Goal: Browse casually

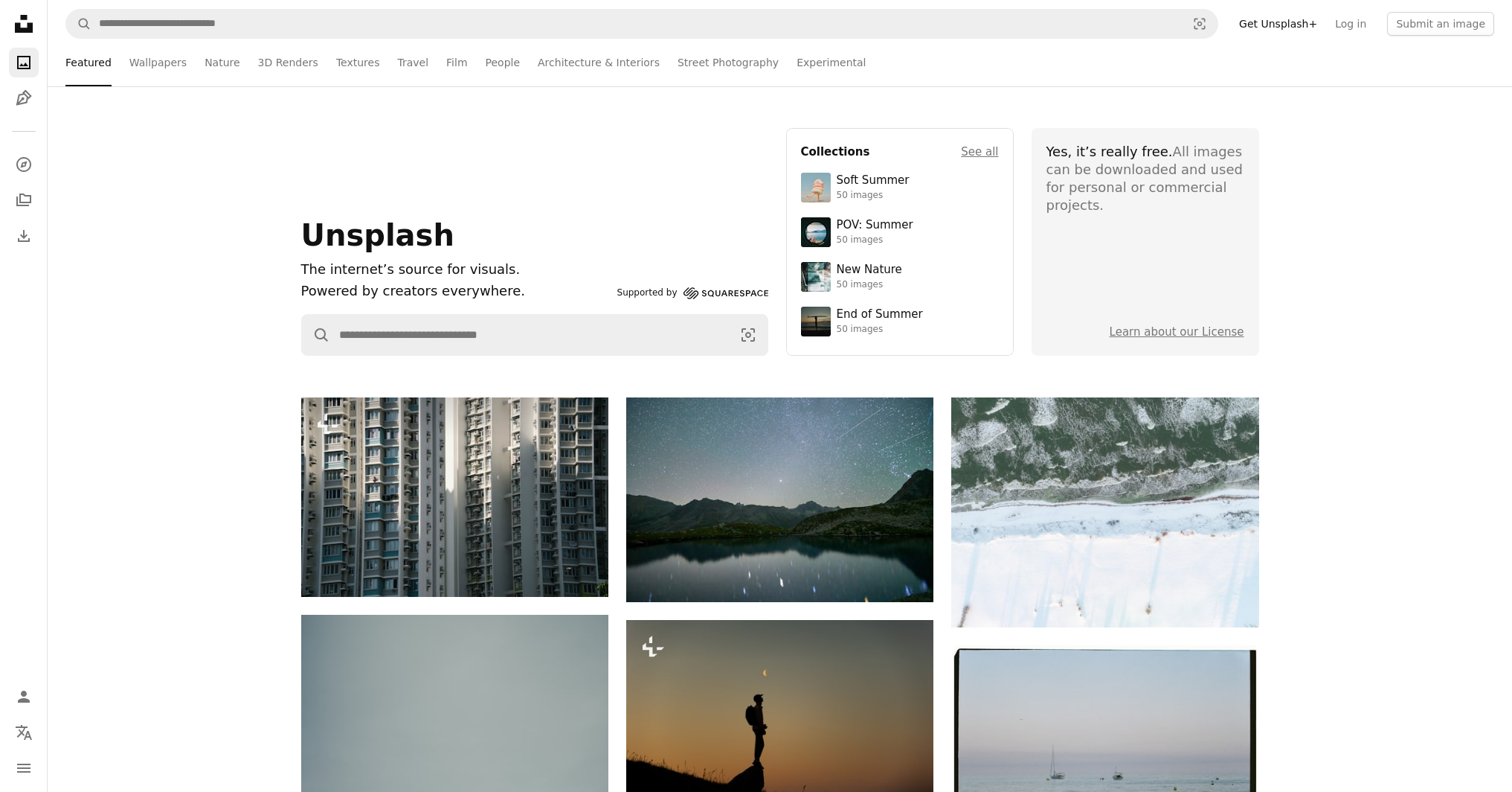
click at [80, 57] on li "Featured" at bounding box center [88, 63] width 46 height 47
click at [30, 63] on icon "A photo" at bounding box center [24, 63] width 18 height 18
click at [16, 26] on icon at bounding box center [24, 24] width 18 height 18
click at [26, 61] on icon "A photo" at bounding box center [24, 63] width 18 height 18
click at [99, 63] on li "Featured" at bounding box center [88, 63] width 46 height 47
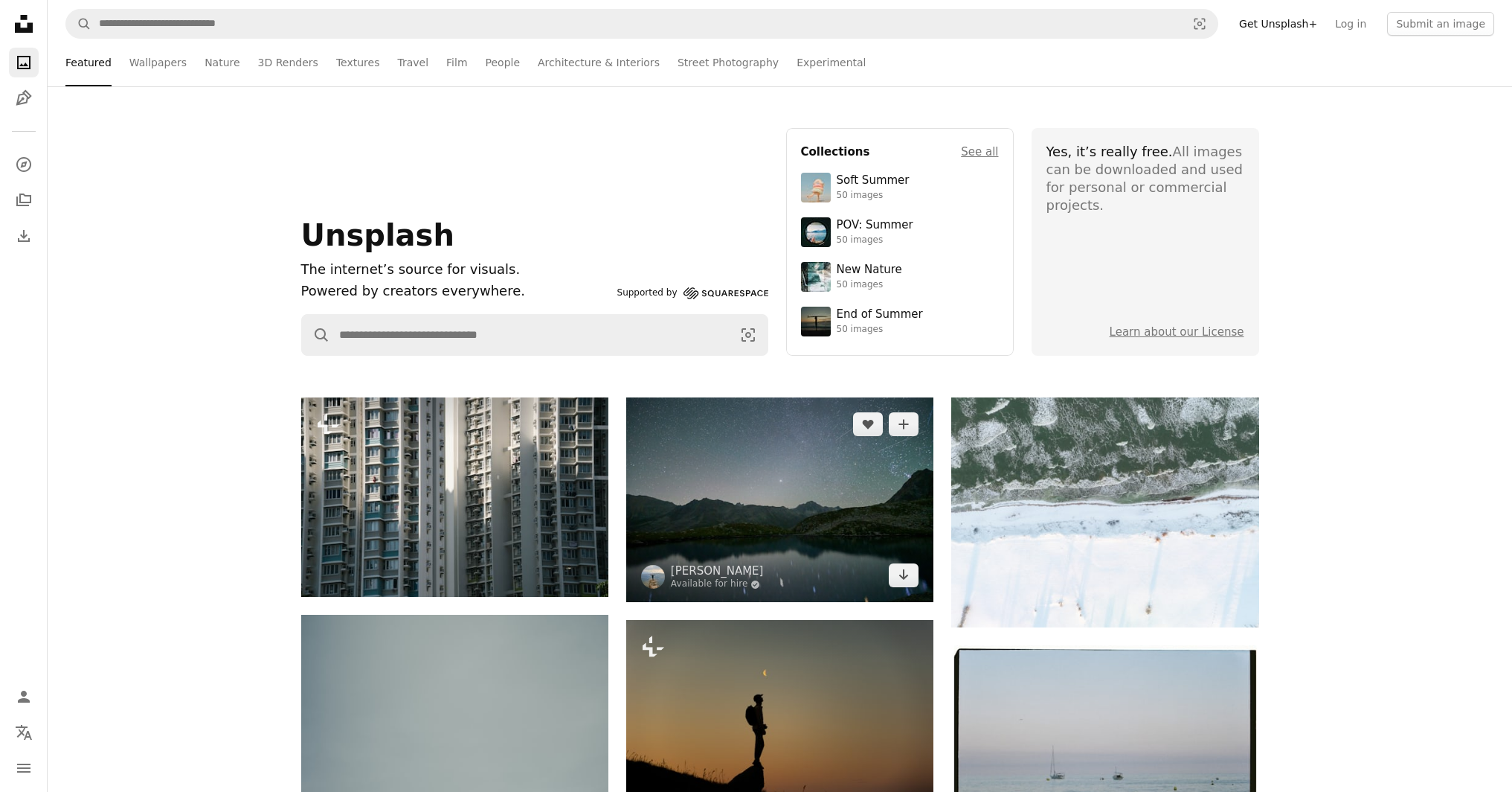
click at [788, 467] on img at bounding box center [779, 499] width 307 height 205
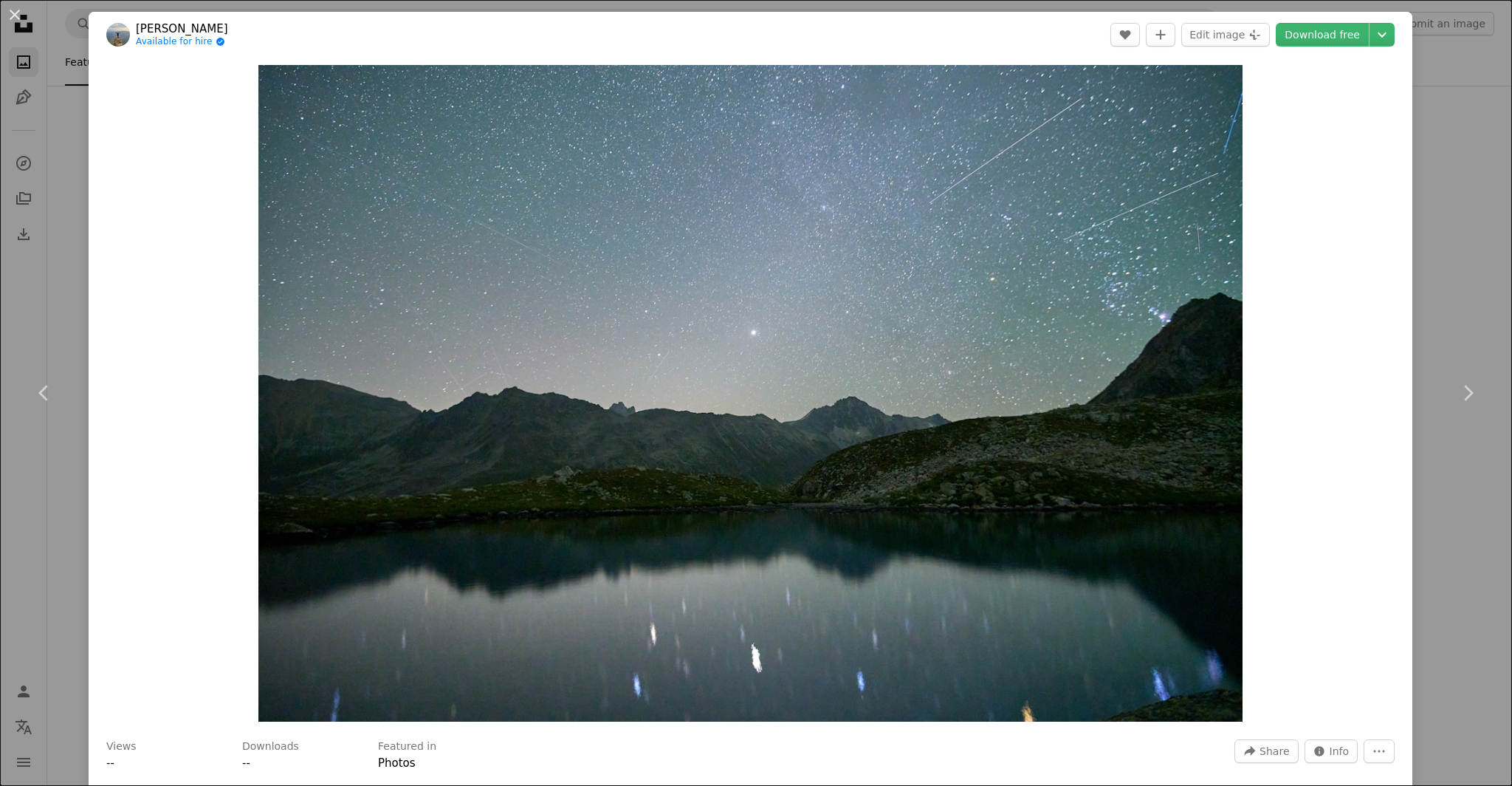
click at [1436, 102] on div "An X shape Chevron left Chevron right [PERSON_NAME] Available for hire A checkm…" at bounding box center [756, 393] width 1512 height 786
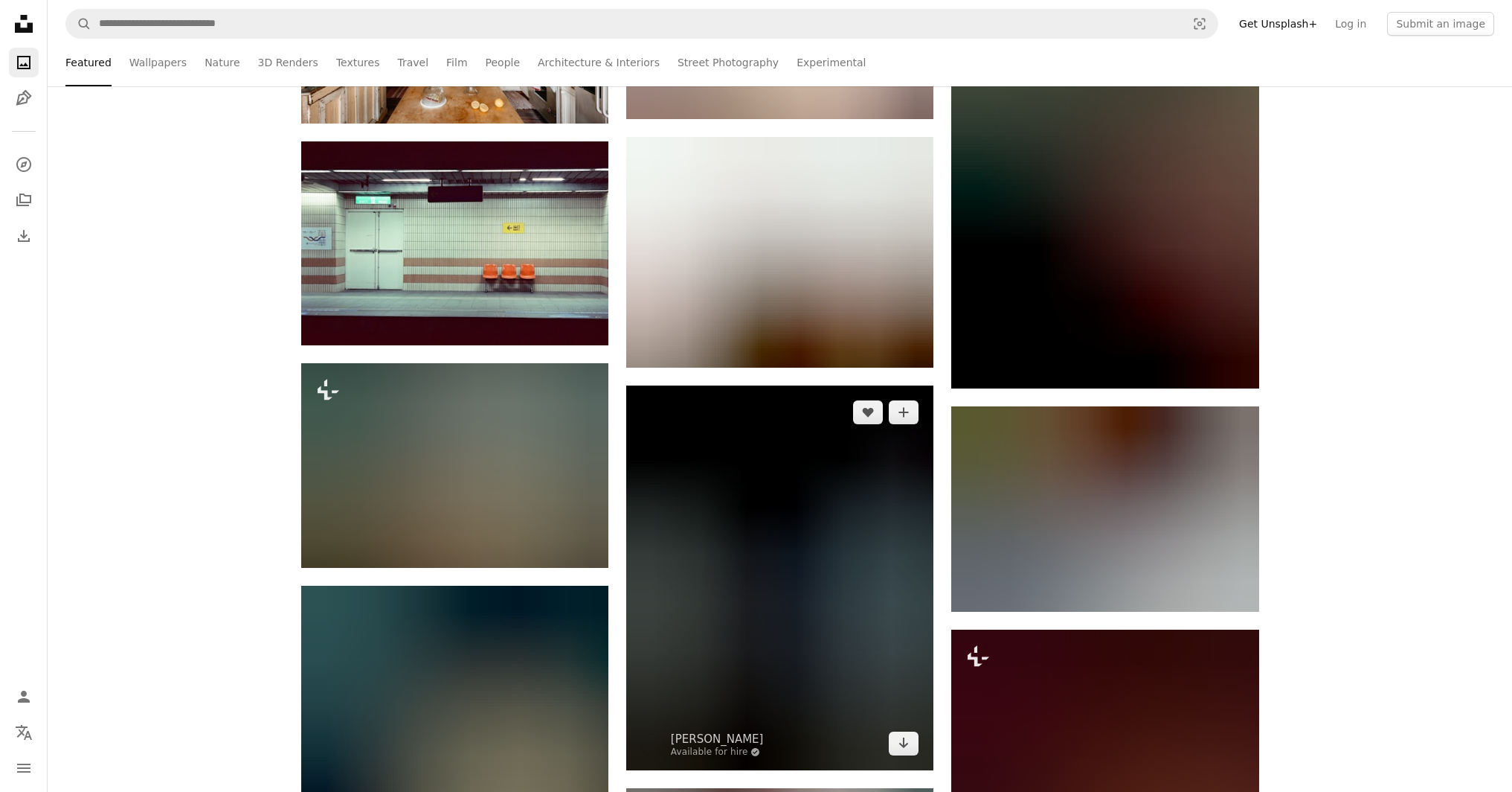
scroll to position [69720, 0]
